Goal: Task Accomplishment & Management: Use online tool/utility

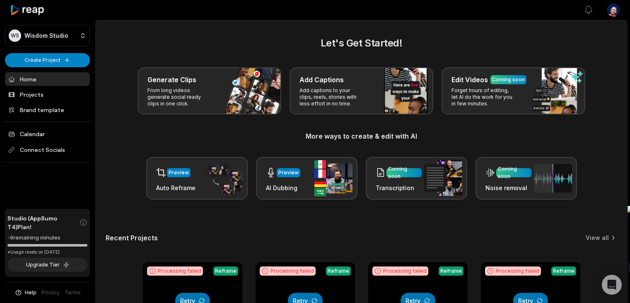
click at [305, 293] on button "Retry" at bounding box center [305, 300] width 35 height 15
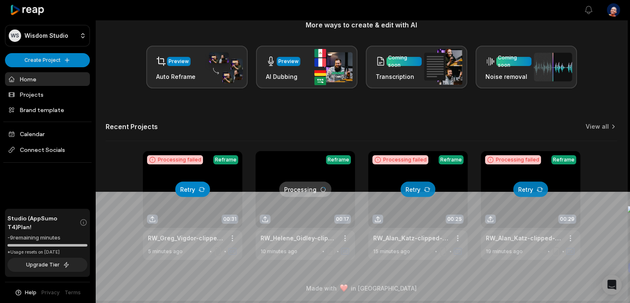
click at [199, 189] on icon at bounding box center [202, 189] width 7 height 7
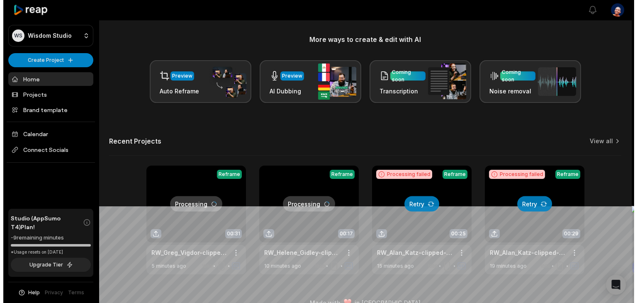
scroll to position [111, 0]
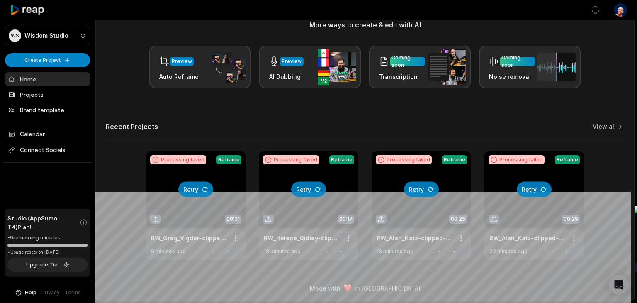
click at [611, 10] on html "WS Wisdom Studio Create Project Home Projects Brand template Calendar Connect S…" at bounding box center [318, 40] width 637 height 303
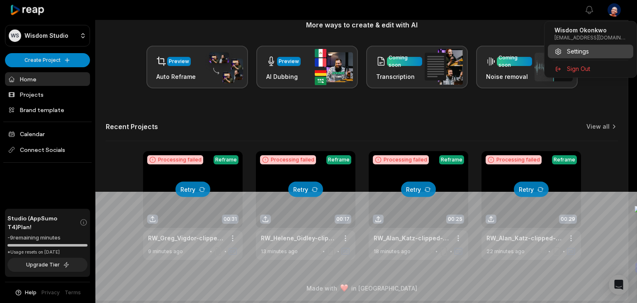
click at [589, 53] on div "Settings" at bounding box center [590, 51] width 85 height 14
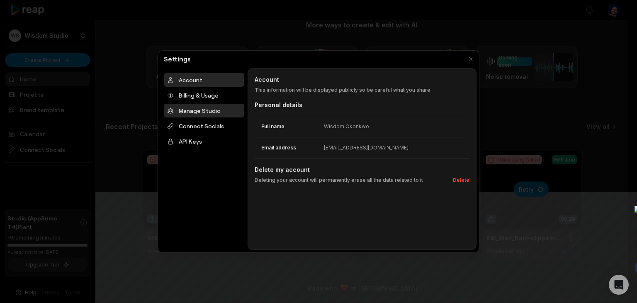
click at [204, 108] on div "Manage Studio" at bounding box center [204, 111] width 80 height 14
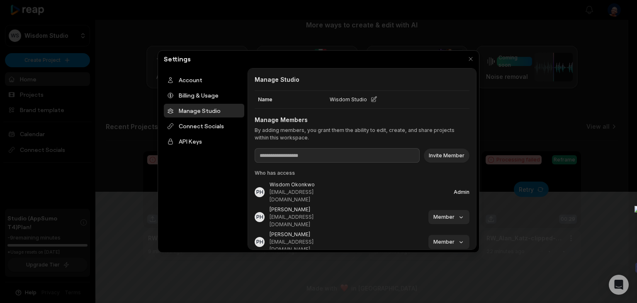
click at [204, 116] on div "Manage Studio" at bounding box center [204, 111] width 80 height 14
click at [204, 124] on div "Connect Socials" at bounding box center [204, 126] width 80 height 14
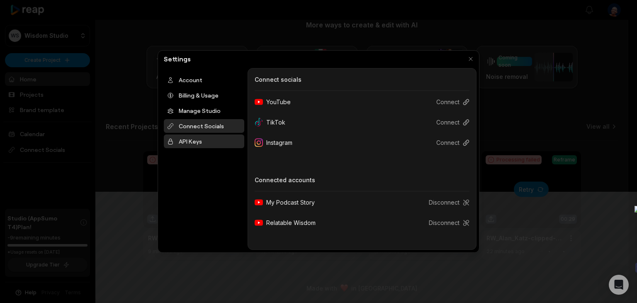
click at [194, 136] on div "API Keys" at bounding box center [204, 141] width 80 height 14
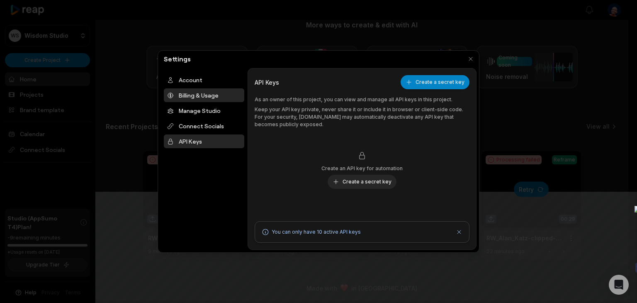
click at [188, 90] on div "Billing & Usage" at bounding box center [204, 95] width 80 height 14
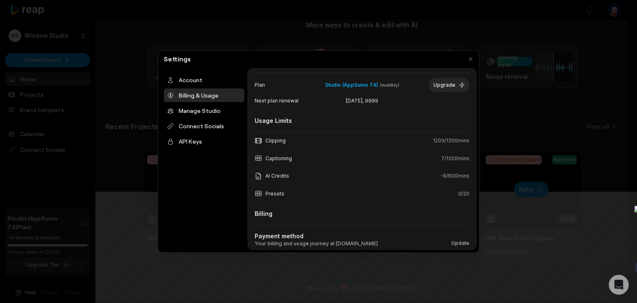
scroll to position [75, 0]
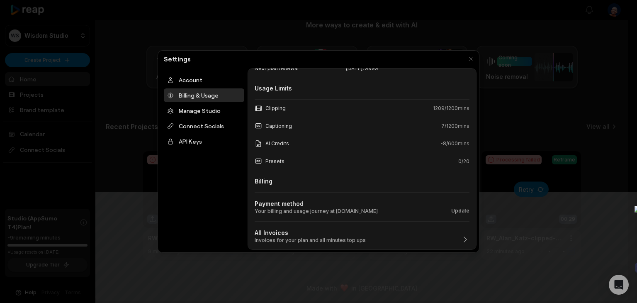
click at [466, 161] on div "Billing & Usage Billing & Usage Your billing and usage journey at [DOMAIN_NAME]…" at bounding box center [361, 159] width 229 height 182
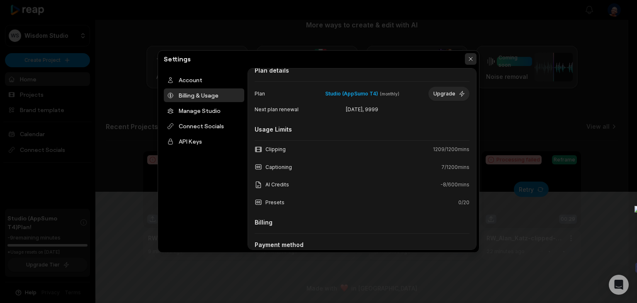
click at [468, 57] on button "button" at bounding box center [471, 59] width 12 height 12
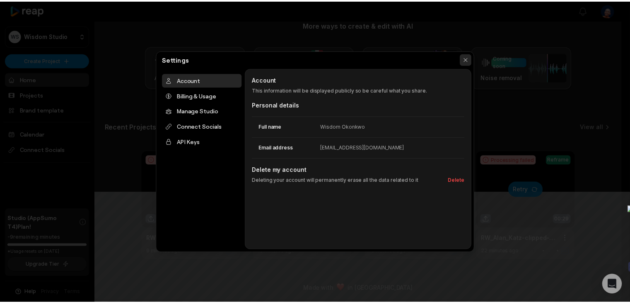
scroll to position [0, 0]
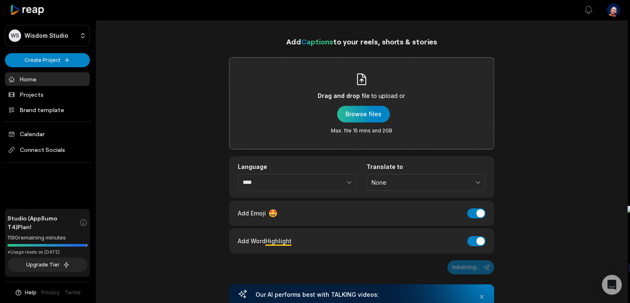
click at [342, 113] on div "button" at bounding box center [363, 114] width 53 height 17
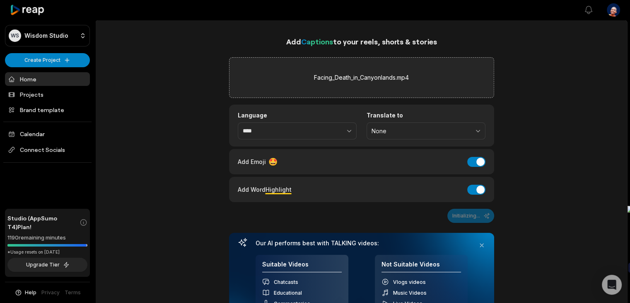
click at [149, 32] on main "Add Captions to your reels, shorts & stories Facing_Death_in_Canyonlands.mp4 La…" at bounding box center [362, 278] width 532 height 516
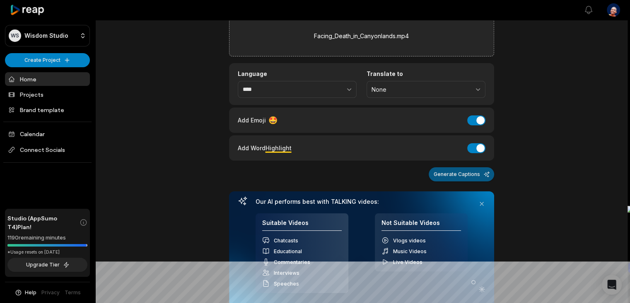
click at [453, 178] on button "Generate Captions" at bounding box center [461, 174] width 65 height 14
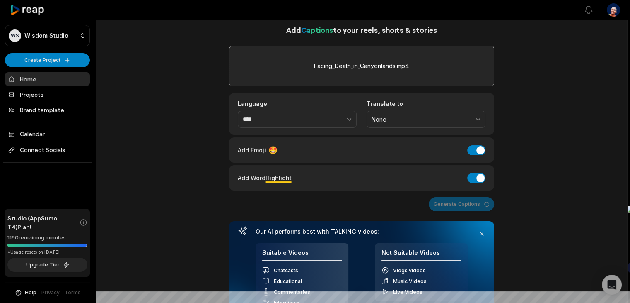
scroll to position [0, 0]
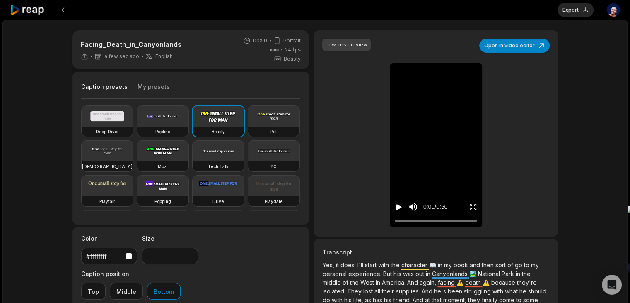
click at [399, 204] on icon "Play video" at bounding box center [399, 207] width 8 height 8
click at [168, 119] on video at bounding box center [162, 116] width 51 height 21
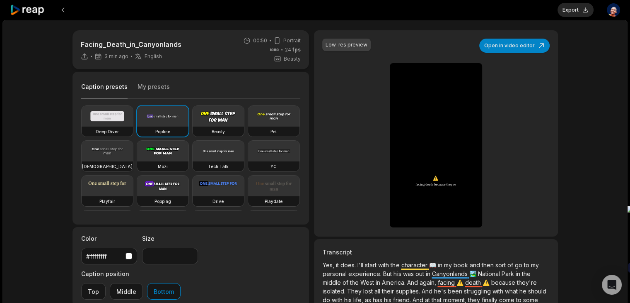
scroll to position [83, 0]
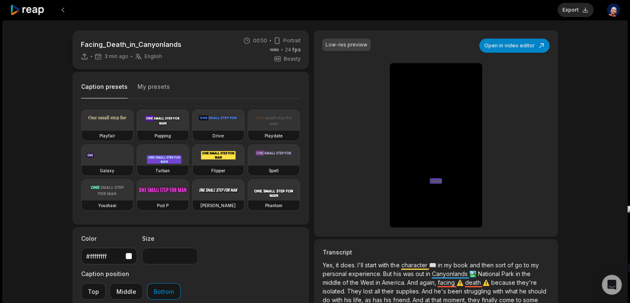
click at [137, 131] on video at bounding box center [162, 120] width 51 height 21
type input "**"
click at [567, 12] on button "Export" at bounding box center [576, 10] width 36 height 14
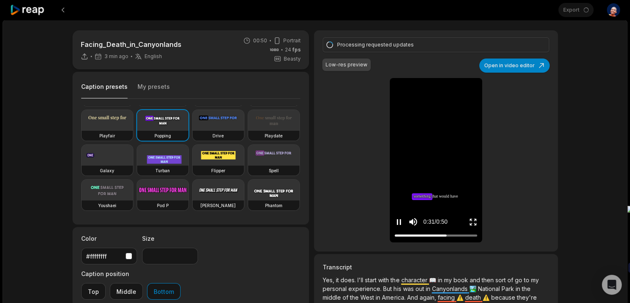
scroll to position [134, 0]
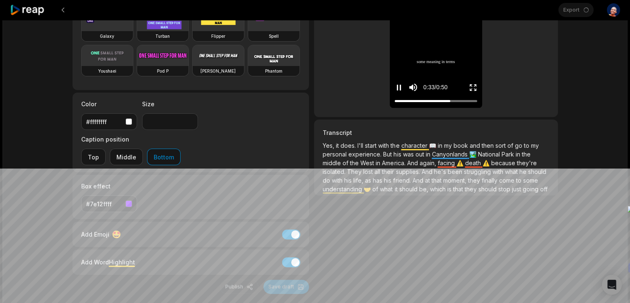
click at [397, 85] on icon "Pause video" at bounding box center [397, 88] width 1 height 6
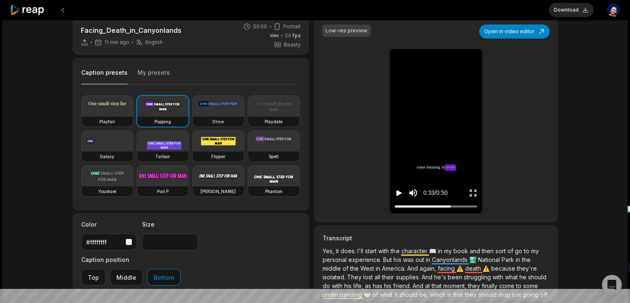
scroll to position [10, 0]
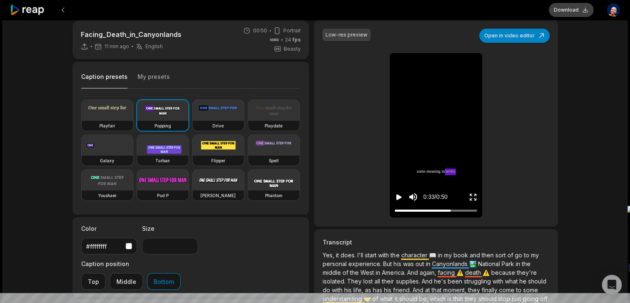
click at [573, 5] on button "Download" at bounding box center [571, 10] width 45 height 14
click at [557, 58] on div "Low-res preview Open in video editor Yes, Yes, it it does does 📖 I'll I'll star…" at bounding box center [436, 123] width 244 height 206
click at [399, 195] on icon "Play video" at bounding box center [399, 197] width 5 height 6
click at [399, 195] on icon "Pause video" at bounding box center [399, 197] width 8 height 8
